Goal: Information Seeking & Learning: Find specific fact

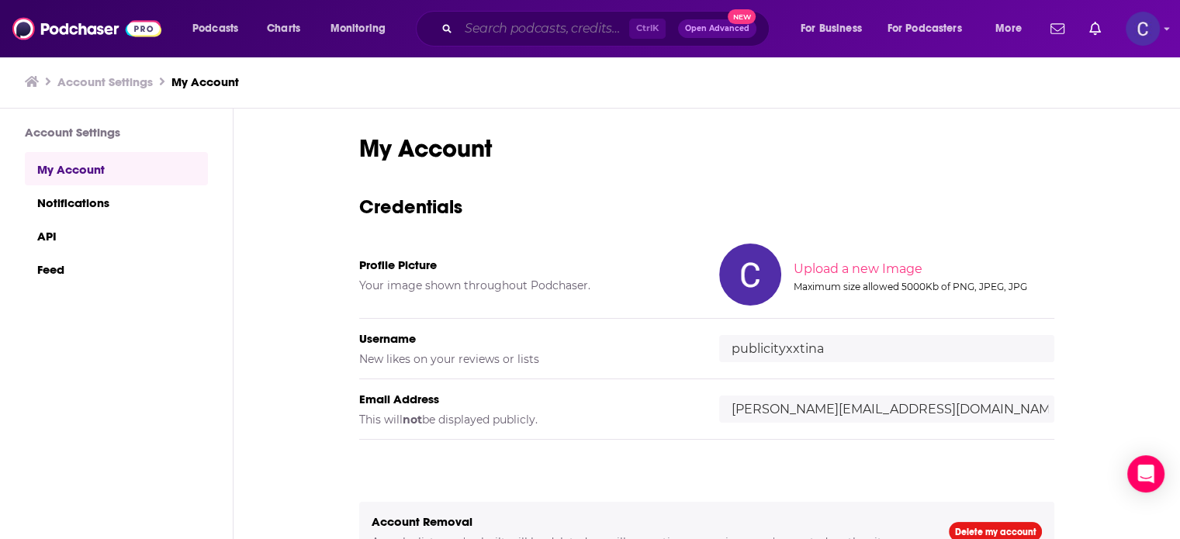
click at [592, 23] on input "Search podcasts, credits, & more..." at bounding box center [543, 28] width 171 height 25
click at [592, 29] on input "Search podcasts, credits, & more..." at bounding box center [543, 28] width 171 height 25
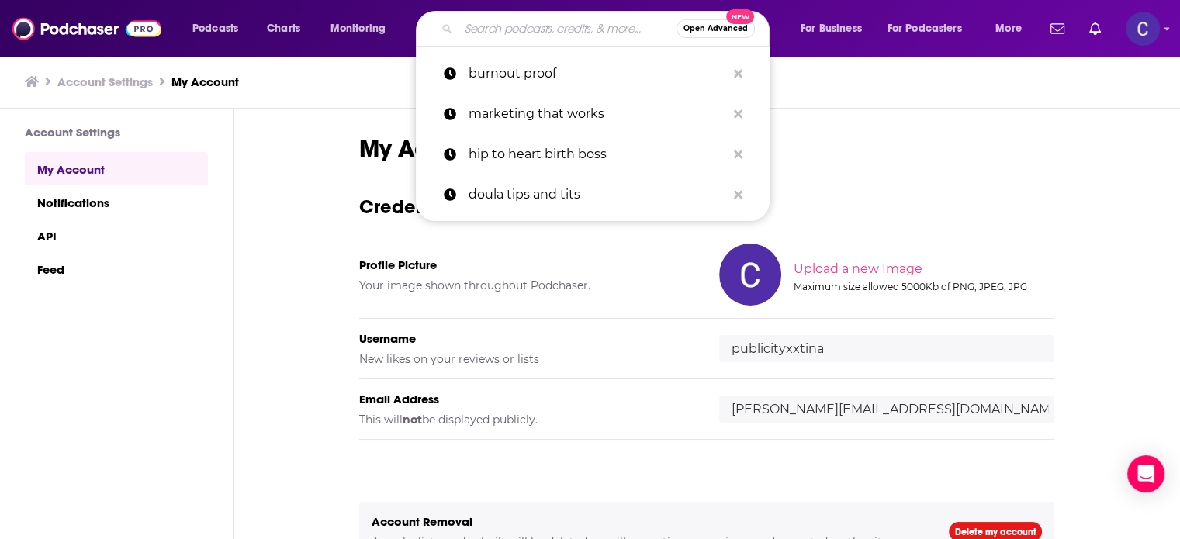
paste input "Digital Marketing Made Simple with [PERSON_NAME]"
type input "Digital Marketing Made Simple with [PERSON_NAME]"
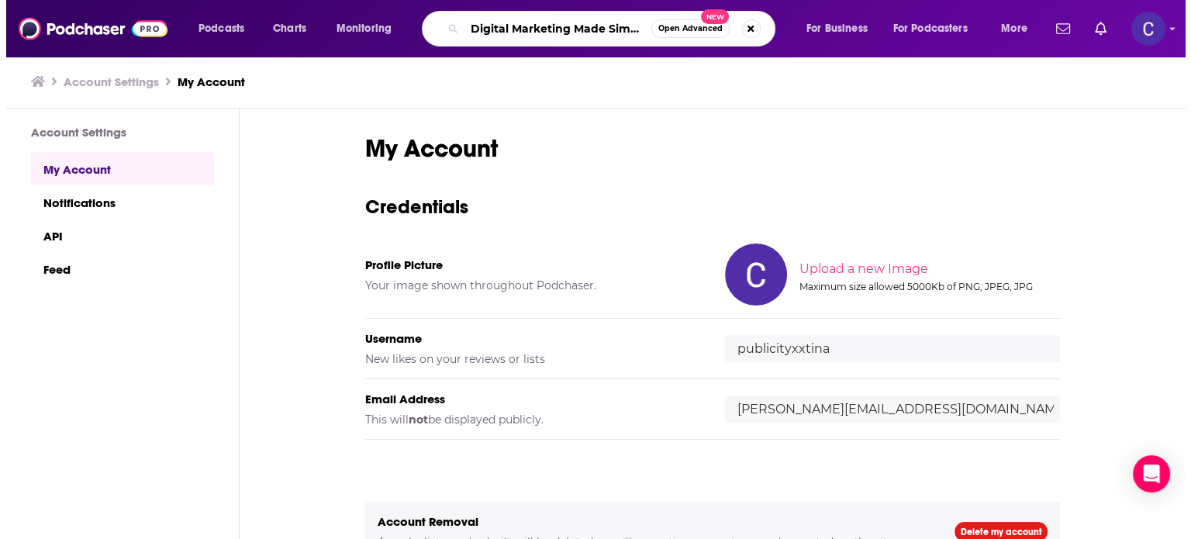
scroll to position [0, 102]
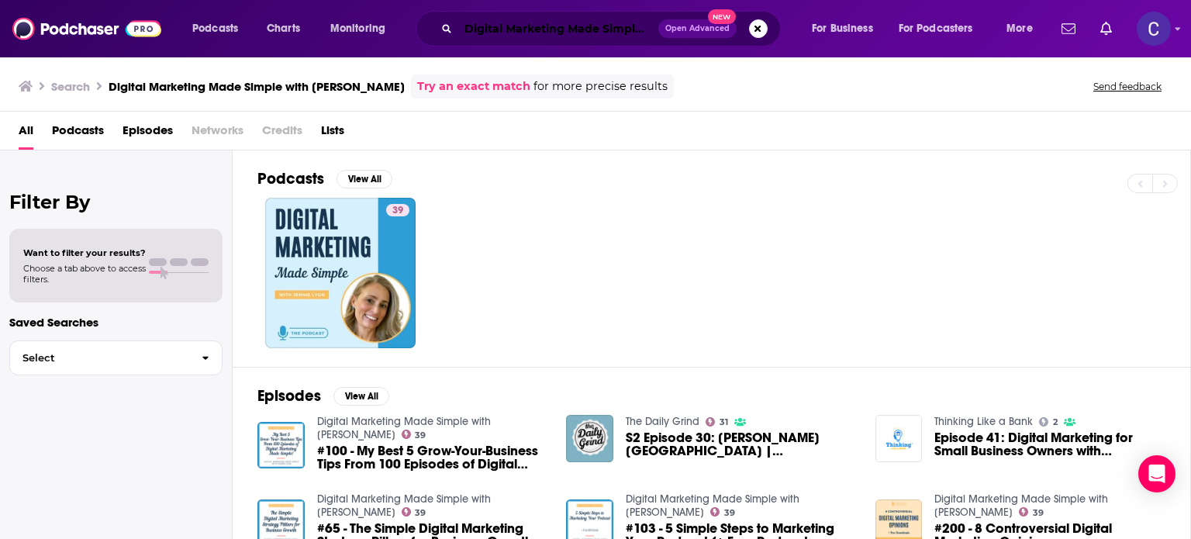
drag, startPoint x: 539, startPoint y: 30, endPoint x: 471, endPoint y: 26, distance: 68.4
click at [539, 30] on input "Digital Marketing Made Simple with [PERSON_NAME]" at bounding box center [558, 28] width 200 height 25
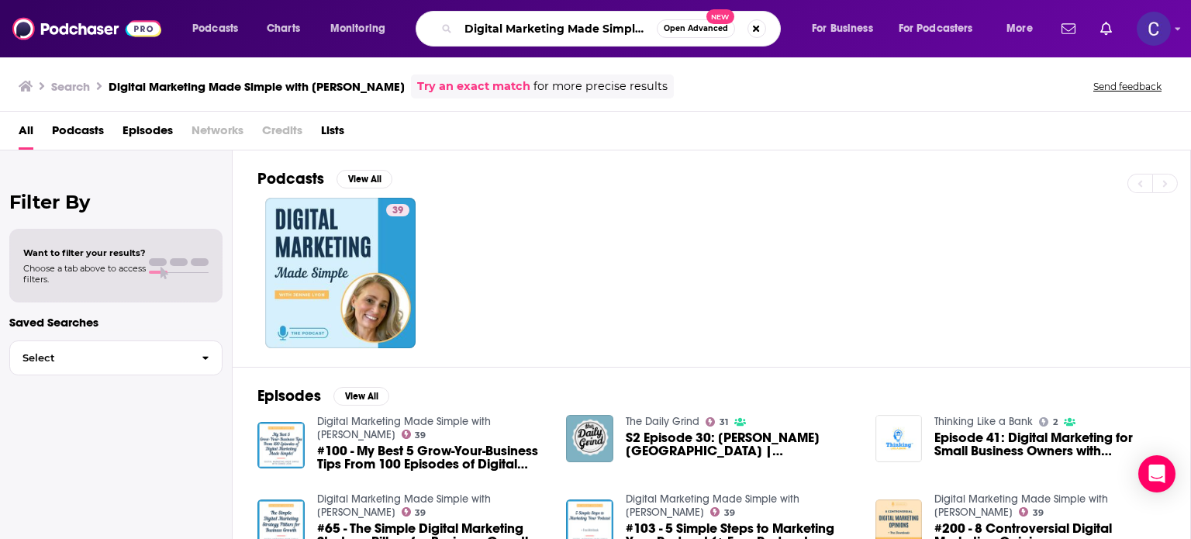
scroll to position [0, 91]
drag, startPoint x: 467, startPoint y: 26, endPoint x: 722, endPoint y: 25, distance: 255.1
click at [720, 29] on div "Digital Marketing Made Simple with [PERSON_NAME] Open Advanced New" at bounding box center [598, 29] width 365 height 36
paste input "Advisor Marketing Made Simple"
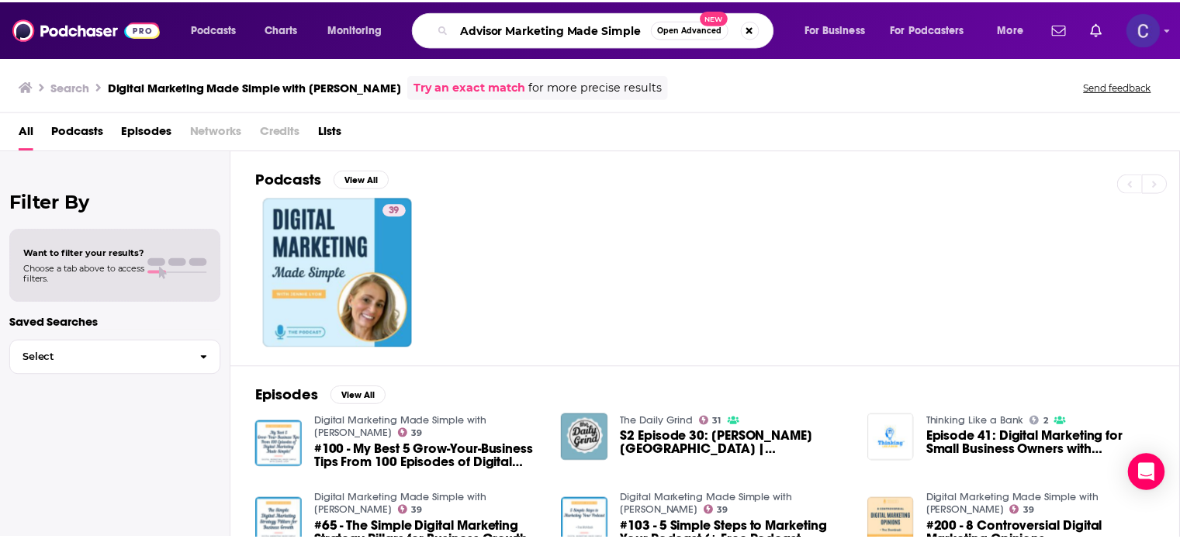
scroll to position [0, 0]
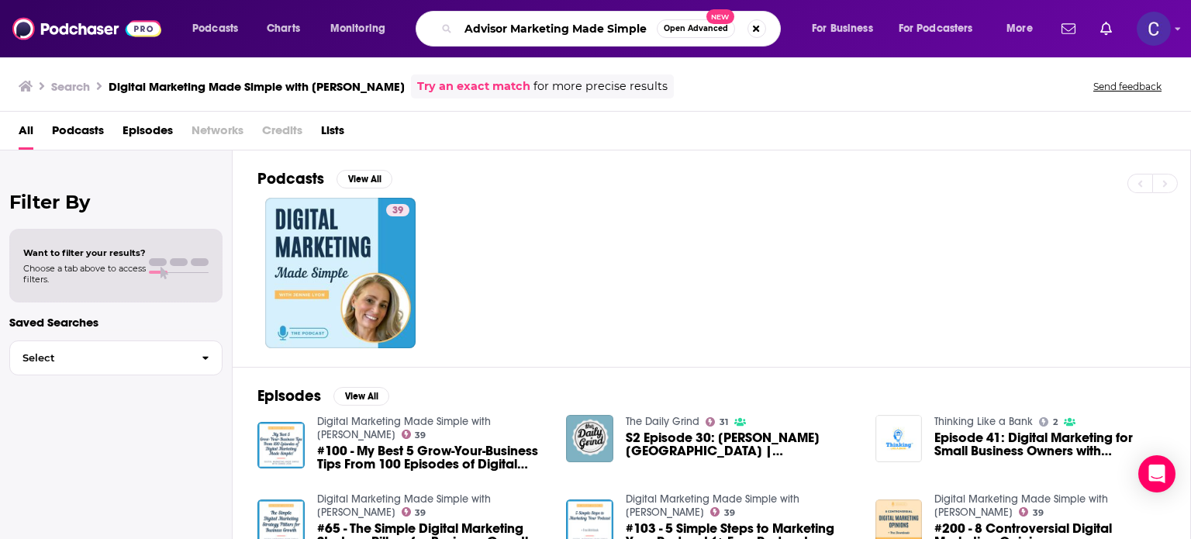
type input "Advisor Marketing Made Simple"
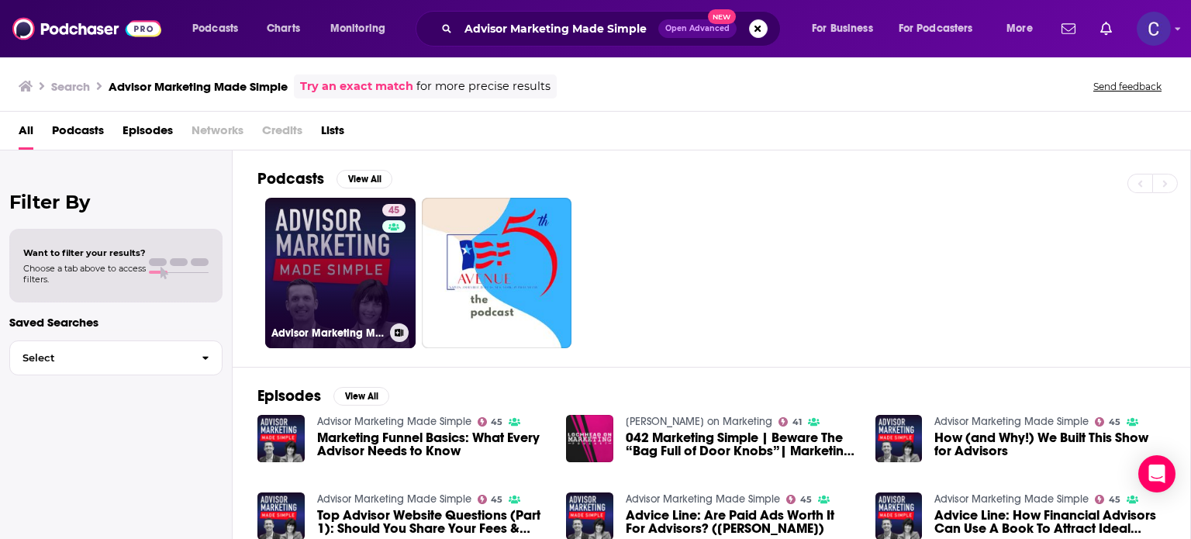
click at [298, 300] on link "45 Advisor Marketing Made Simple" at bounding box center [340, 273] width 150 height 150
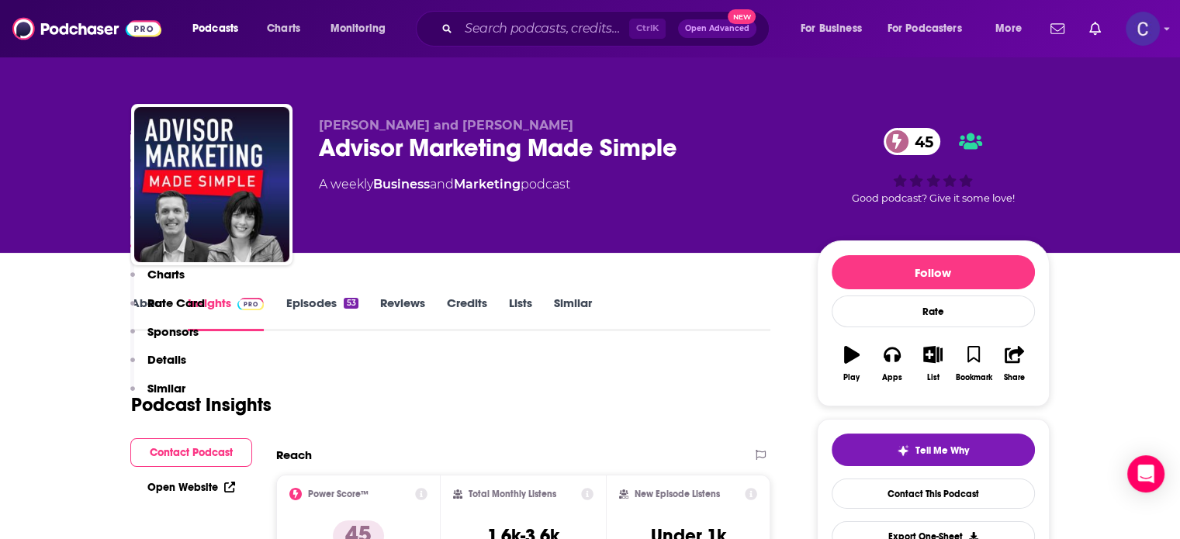
scroll to position [1318, 0]
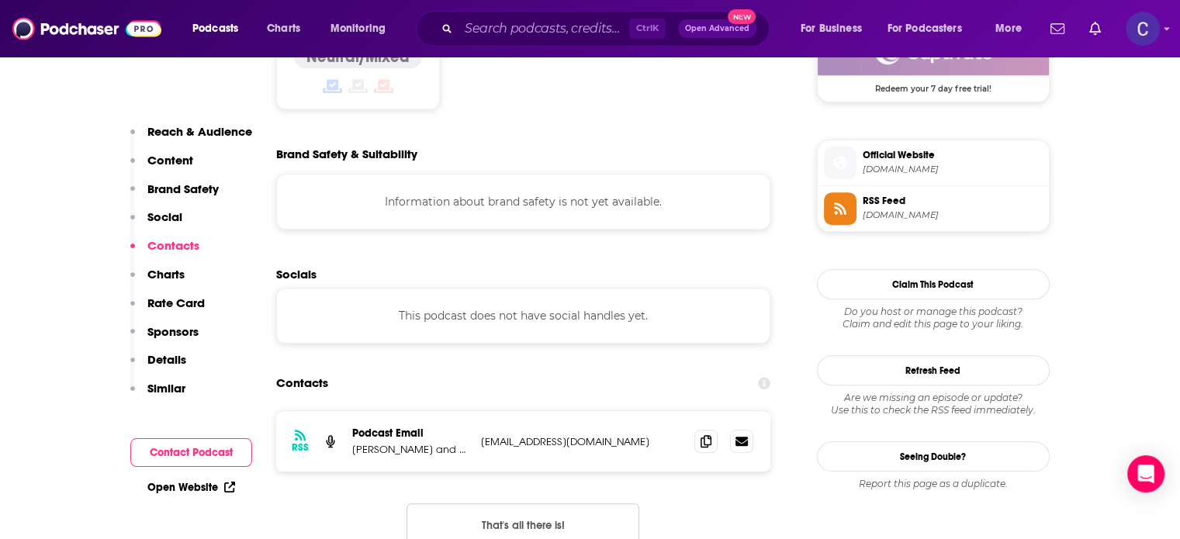
click at [705, 435] on icon at bounding box center [705, 441] width 11 height 12
click at [496, 22] on input "Search podcasts, credits, & more..." at bounding box center [543, 28] width 171 height 25
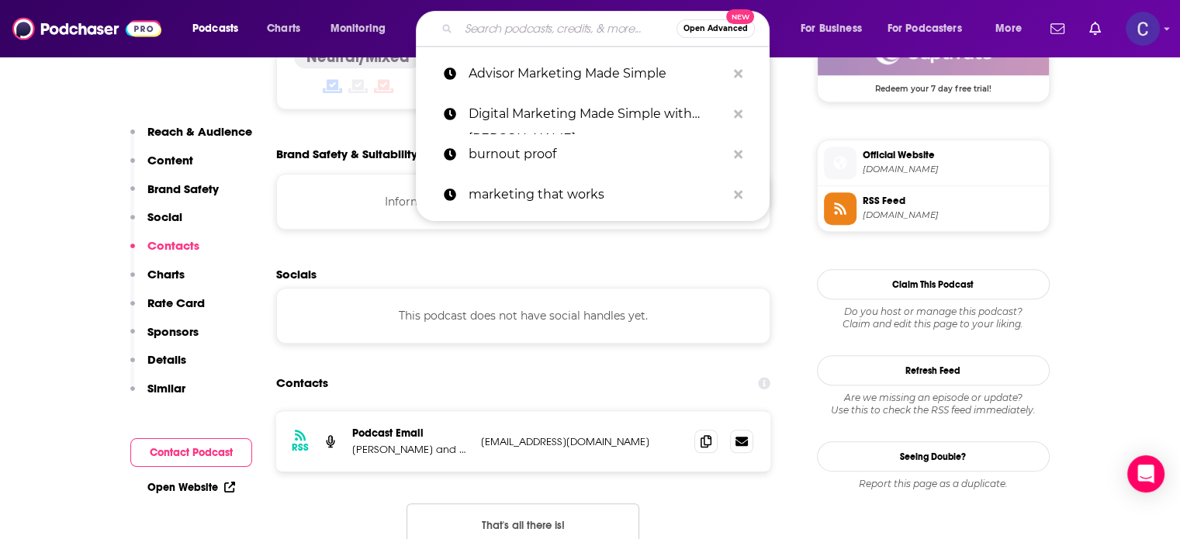
paste input "Simple Marketing Academy"
type input "Simple Marketing Academy"
